Goal: Information Seeking & Learning: Find specific fact

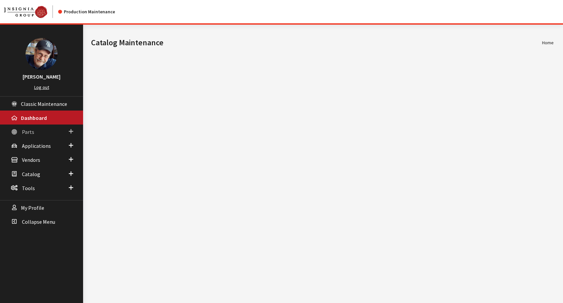
click at [30, 133] on span "Parts" at bounding box center [28, 131] width 12 height 7
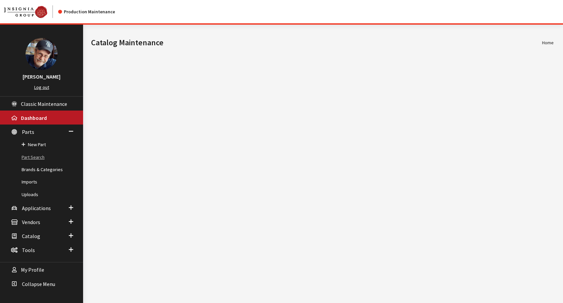
click at [33, 156] on link "Part Search" at bounding box center [41, 157] width 83 height 12
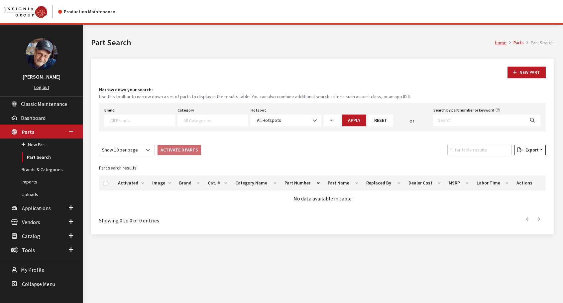
select select
click at [139, 122] on textarea "Search" at bounding box center [142, 120] width 64 height 6
click at [451, 119] on input "Search by part number or keyword" at bounding box center [479, 120] width 91 height 12
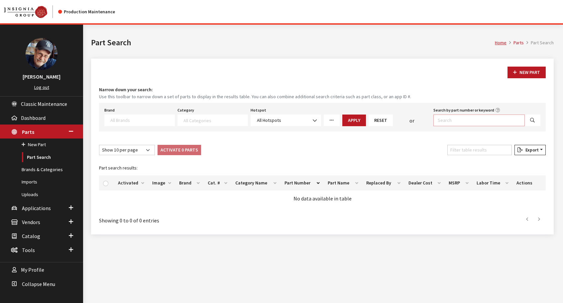
paste input "KIADailyPricing-Missing-20251008-003001.csv"
type input "KIADailyPricing-Missing-20251008-003001.csv"
drag, startPoint x: 450, startPoint y: 119, endPoint x: 455, endPoint y: 120, distance: 5.2
click at [450, 119] on input "Search by part number or keyword" at bounding box center [479, 120] width 91 height 12
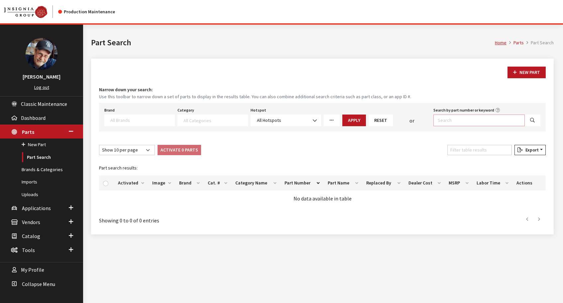
paste input "00018ADU70"
type input "00018ADU70"
click at [533, 121] on icon "Search" at bounding box center [532, 120] width 5 height 5
select select
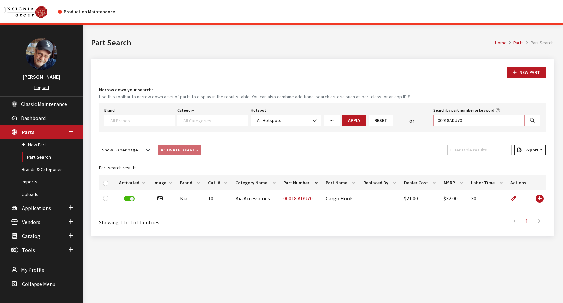
click at [452, 121] on input "00018ADU70" at bounding box center [479, 120] width 91 height 12
type input "00018A DU70"
click at [531, 121] on icon "Search" at bounding box center [532, 120] width 5 height 5
select select
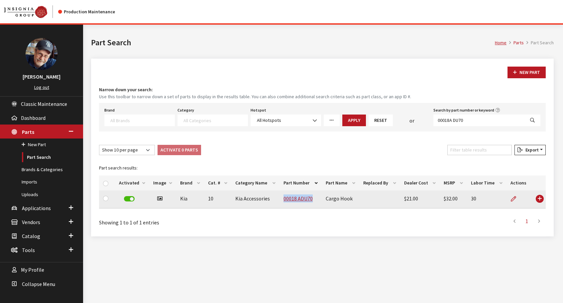
drag, startPoint x: 313, startPoint y: 199, endPoint x: 281, endPoint y: 204, distance: 31.9
click at [282, 204] on td "00018 ADU70" at bounding box center [301, 199] width 42 height 18
copy link "00018 ADU70"
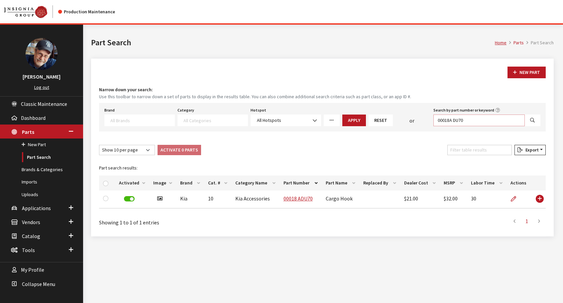
click at [475, 119] on input "00018A DU70" at bounding box center [479, 120] width 91 height 12
drag, startPoint x: 471, startPoint y: 120, endPoint x: 375, endPoint y: 116, distance: 95.2
click at [375, 116] on div "Brand Acura Alfa Romeo Audi BMW DoubleTake [PERSON_NAME] Racing GM GST Honda Hy…" at bounding box center [322, 115] width 439 height 21
paste input "916B5IT00"
type input "916B5 IT000"
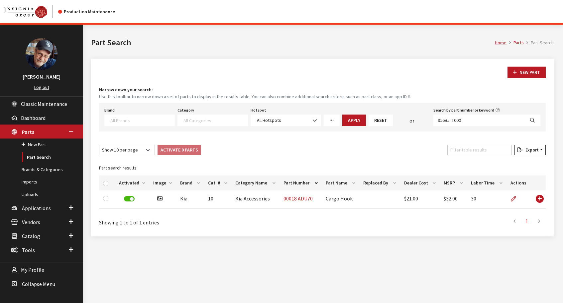
click at [533, 122] on icon "Search" at bounding box center [532, 120] width 5 height 5
select select
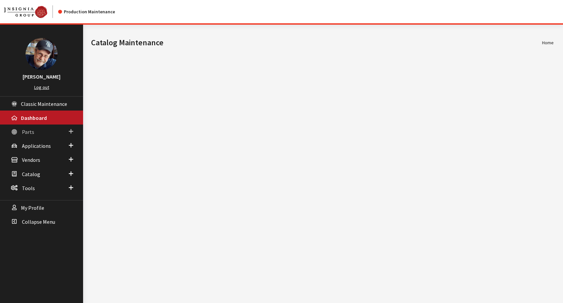
click at [26, 132] on span "Parts" at bounding box center [28, 131] width 12 height 7
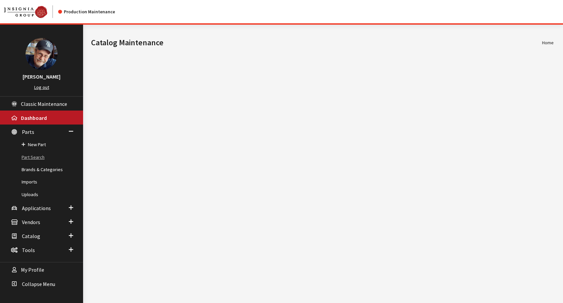
click at [31, 157] on link "Part Search" at bounding box center [41, 157] width 83 height 12
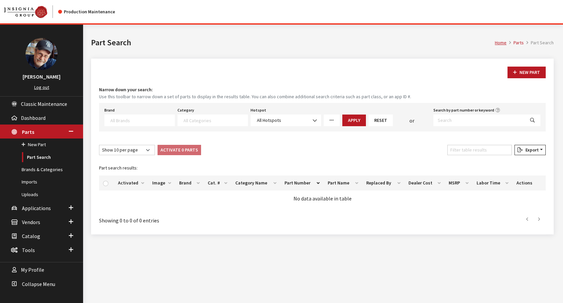
select select
click at [449, 118] on input "Search by part number or keyword" at bounding box center [479, 120] width 91 height 12
click at [464, 120] on input "Search by part number or keyword" at bounding box center [479, 120] width 91 height 12
paste input "R5F58AC200"
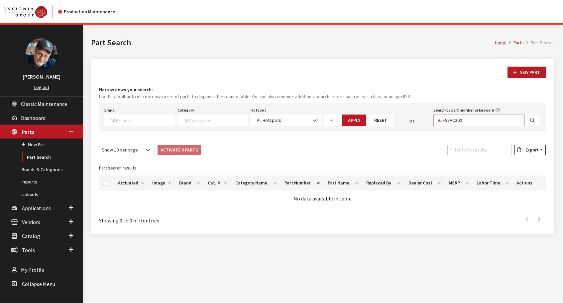
type input "R5F58AC200"
click at [532, 120] on icon "Search" at bounding box center [532, 120] width 5 height 5
select select
drag, startPoint x: 468, startPoint y: 121, endPoint x: 425, endPoint y: 122, distance: 42.9
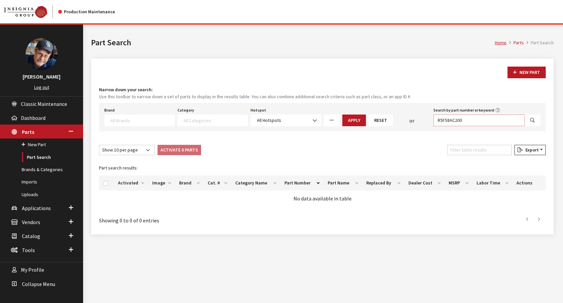
click at [425, 122] on div "Brand Acura Alfa Romeo Audi BMW DoubleTake [PERSON_NAME] Racing GM GST Honda Hy…" at bounding box center [322, 115] width 439 height 21
type input "AB"
drag, startPoint x: 445, startPoint y: 119, endPoint x: 417, endPoint y: 120, distance: 28.0
click at [417, 120] on div "Brand Acura Alfa Romeo Audi BMW DoubleTake [PERSON_NAME] Racing GM GST Honda Hy…" at bounding box center [322, 115] width 439 height 21
click at [148, 121] on textarea "Search" at bounding box center [142, 120] width 64 height 6
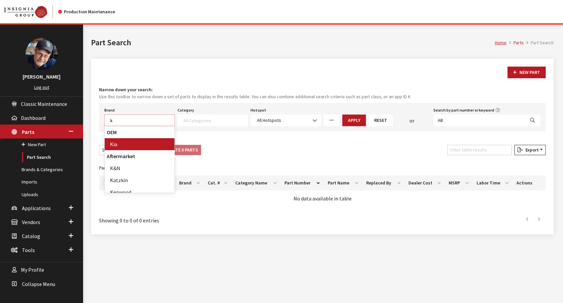
scroll to position [0, 0]
type textarea "kia"
select select "58"
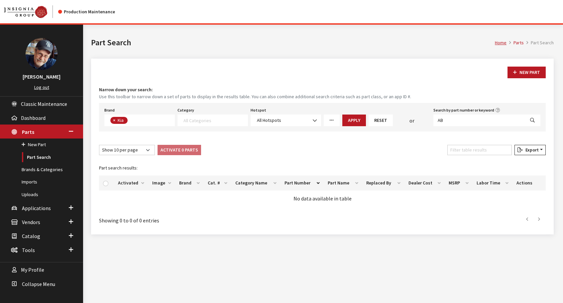
click at [356, 120] on button "Apply" at bounding box center [355, 120] width 24 height 12
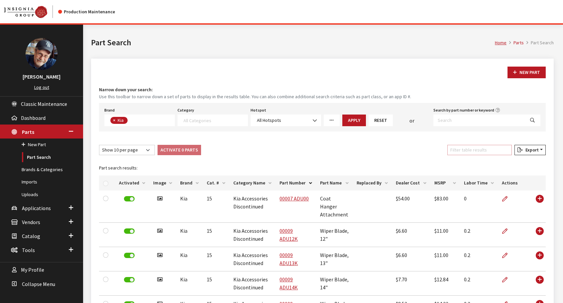
click at [463, 148] on input "Filter table results" at bounding box center [480, 150] width 65 height 10
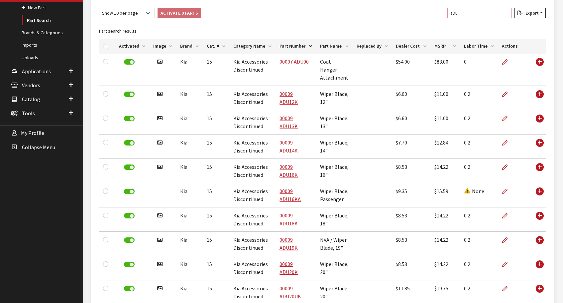
scroll to position [132, 0]
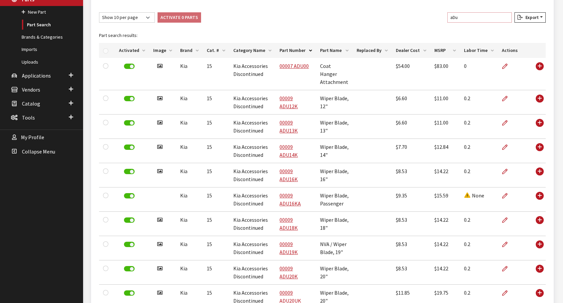
click at [468, 18] on input "aDu" at bounding box center [480, 17] width 65 height 10
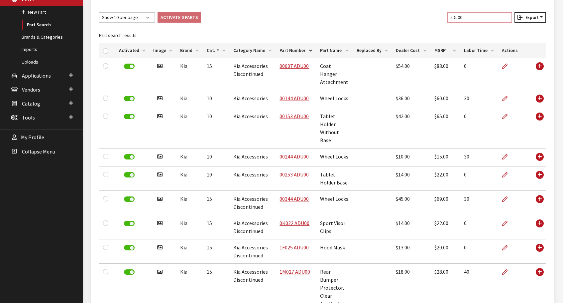
click at [458, 19] on input "aDu00" at bounding box center [480, 17] width 65 height 10
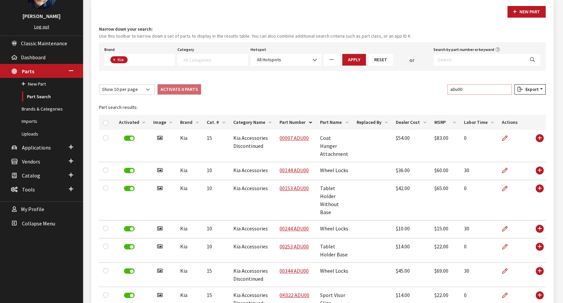
scroll to position [0, 0]
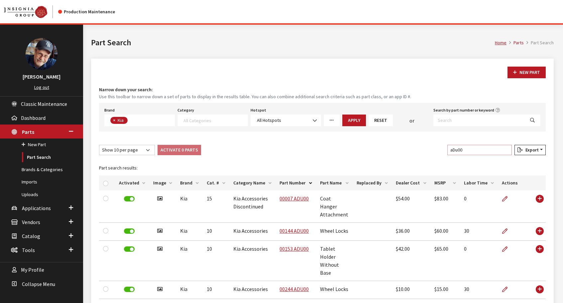
type input "aDu00"
click at [233, 44] on h1 "Part Search" at bounding box center [293, 43] width 404 height 12
